Goal: Task Accomplishment & Management: Complete application form

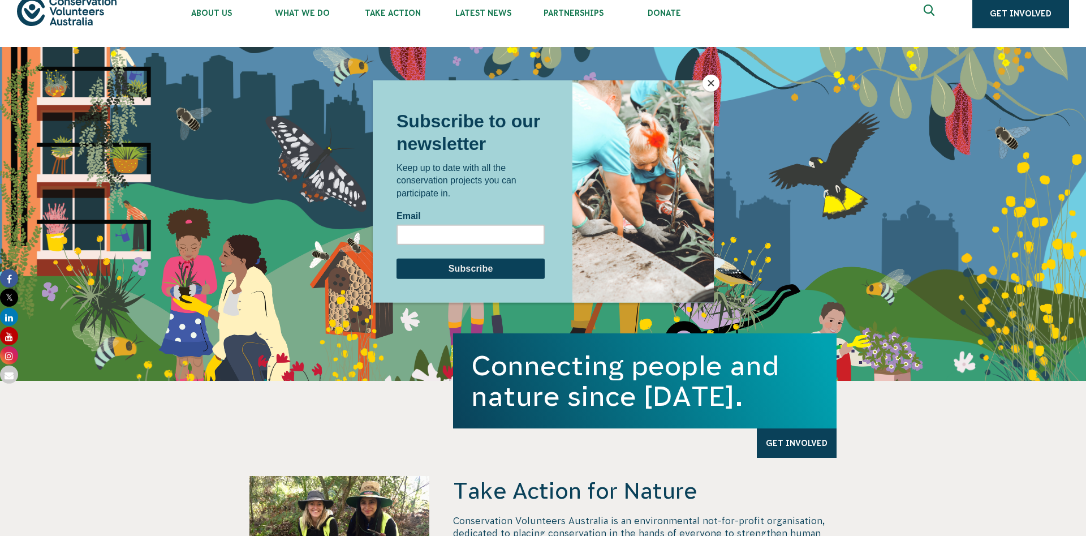
click at [712, 83] on button "Close" at bounding box center [711, 83] width 17 height 17
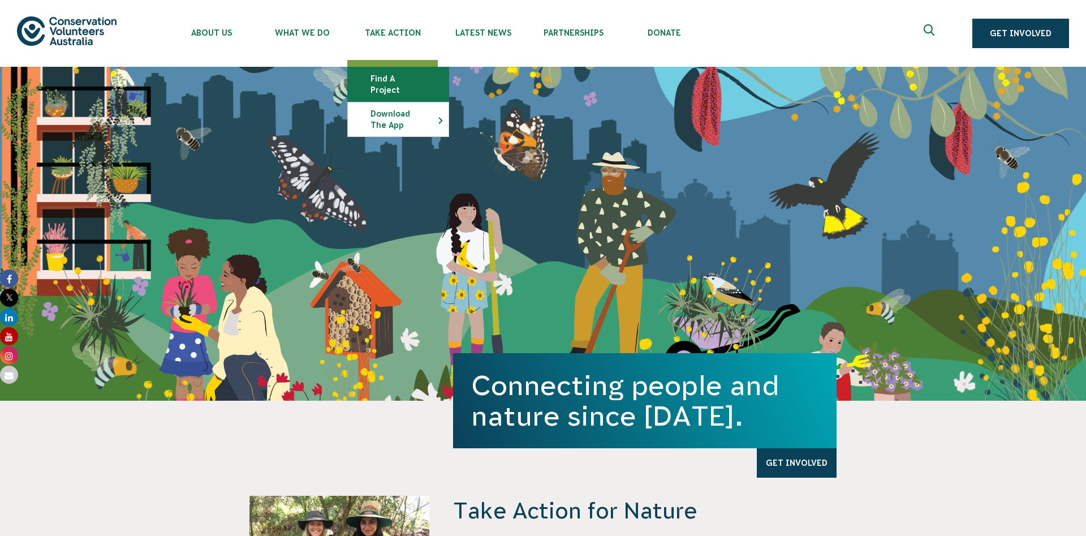
click at [416, 79] on link "Find a project" at bounding box center [398, 84] width 101 height 34
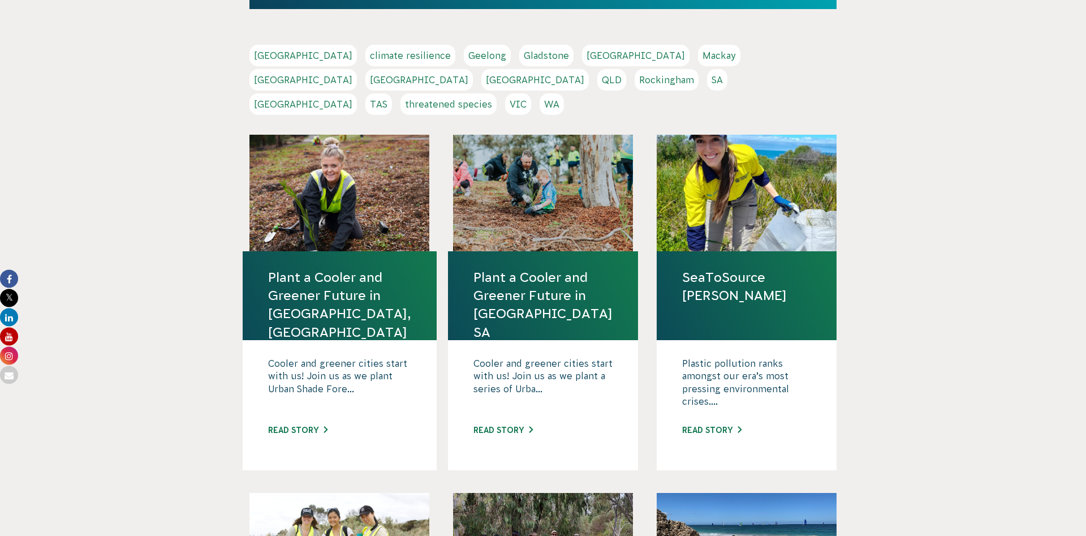
scroll to position [241, 0]
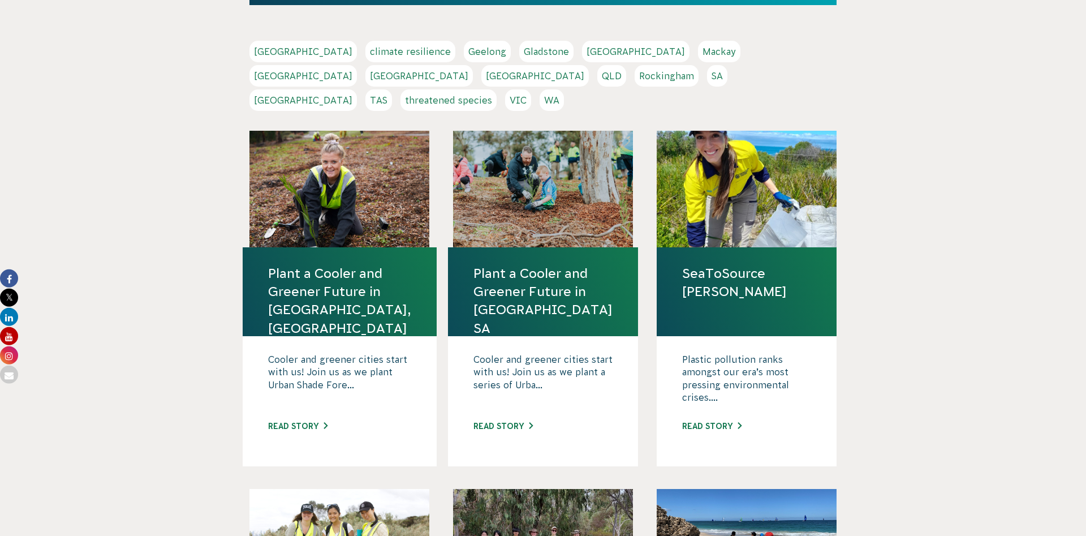
click at [477, 89] on link "threatened species" at bounding box center [448, 99] width 96 height 21
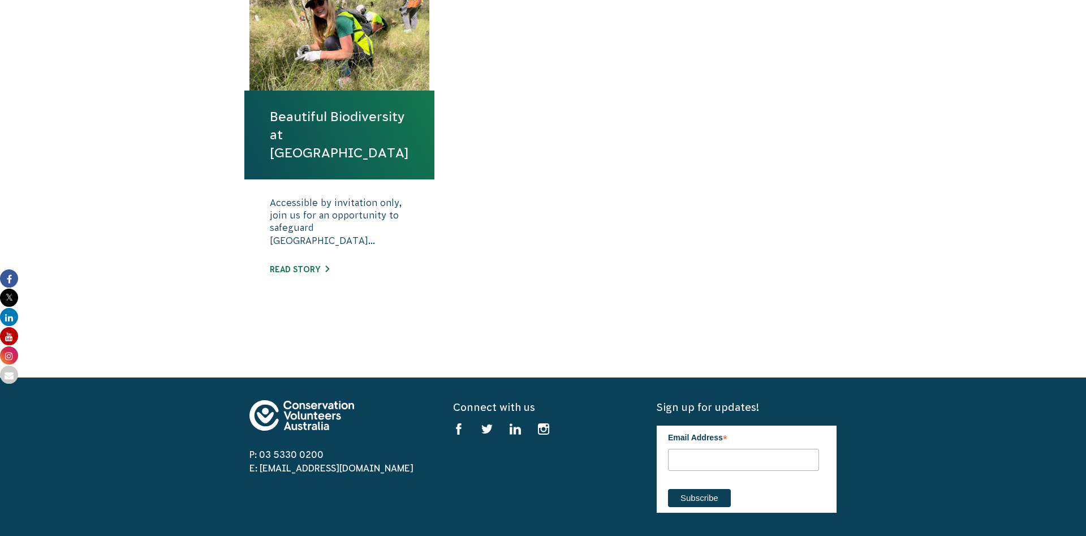
scroll to position [462, 0]
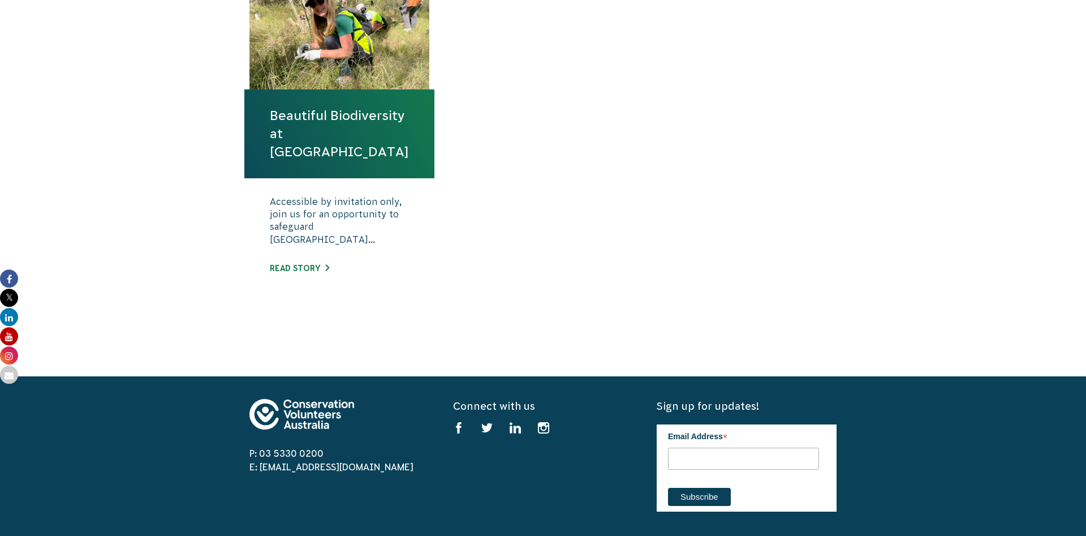
click at [333, 158] on link "Beautiful Biodiversity at Londonderry Woodland" at bounding box center [339, 133] width 139 height 55
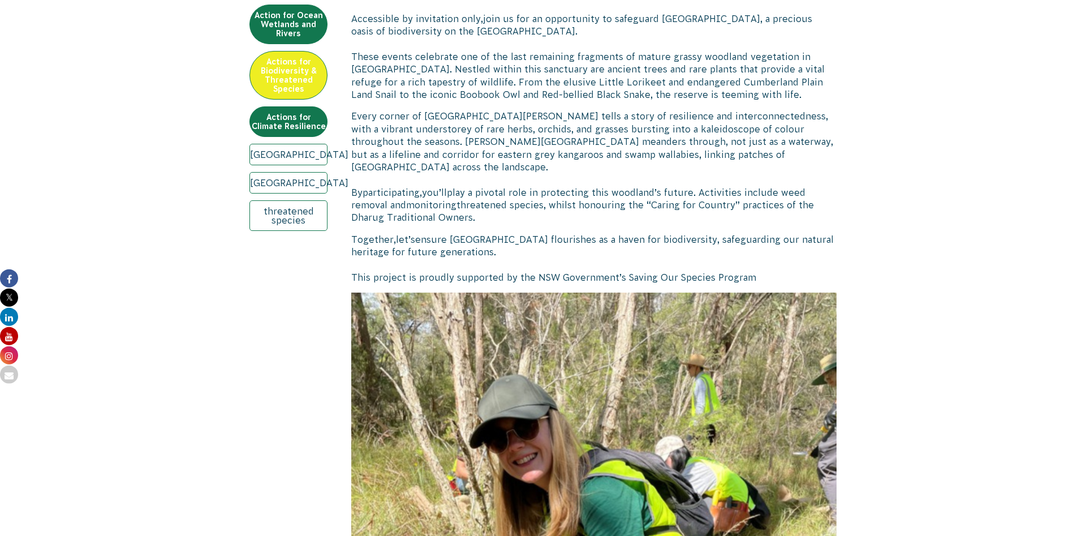
scroll to position [403, 0]
